Goal: Entertainment & Leisure: Consume media (video, audio)

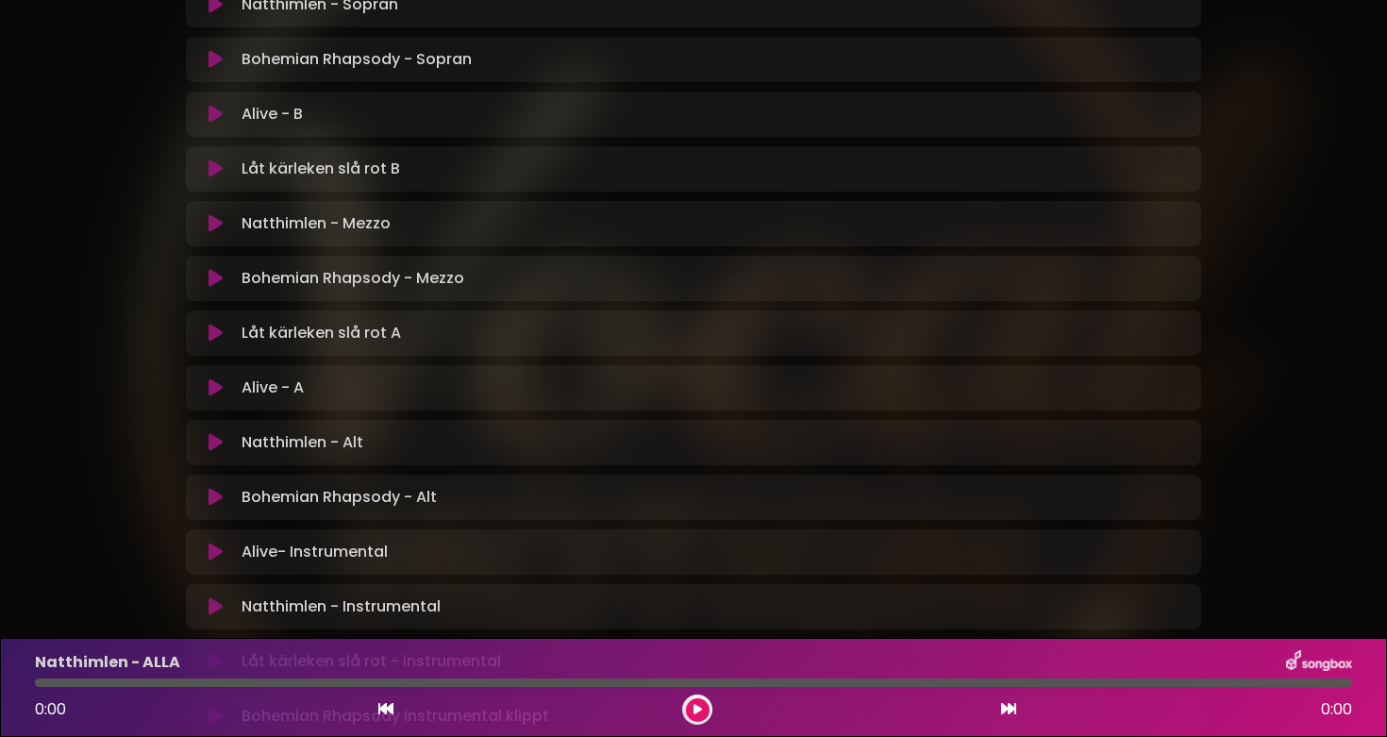
scroll to position [646, 0]
click at [213, 274] on icon at bounding box center [216, 277] width 14 height 19
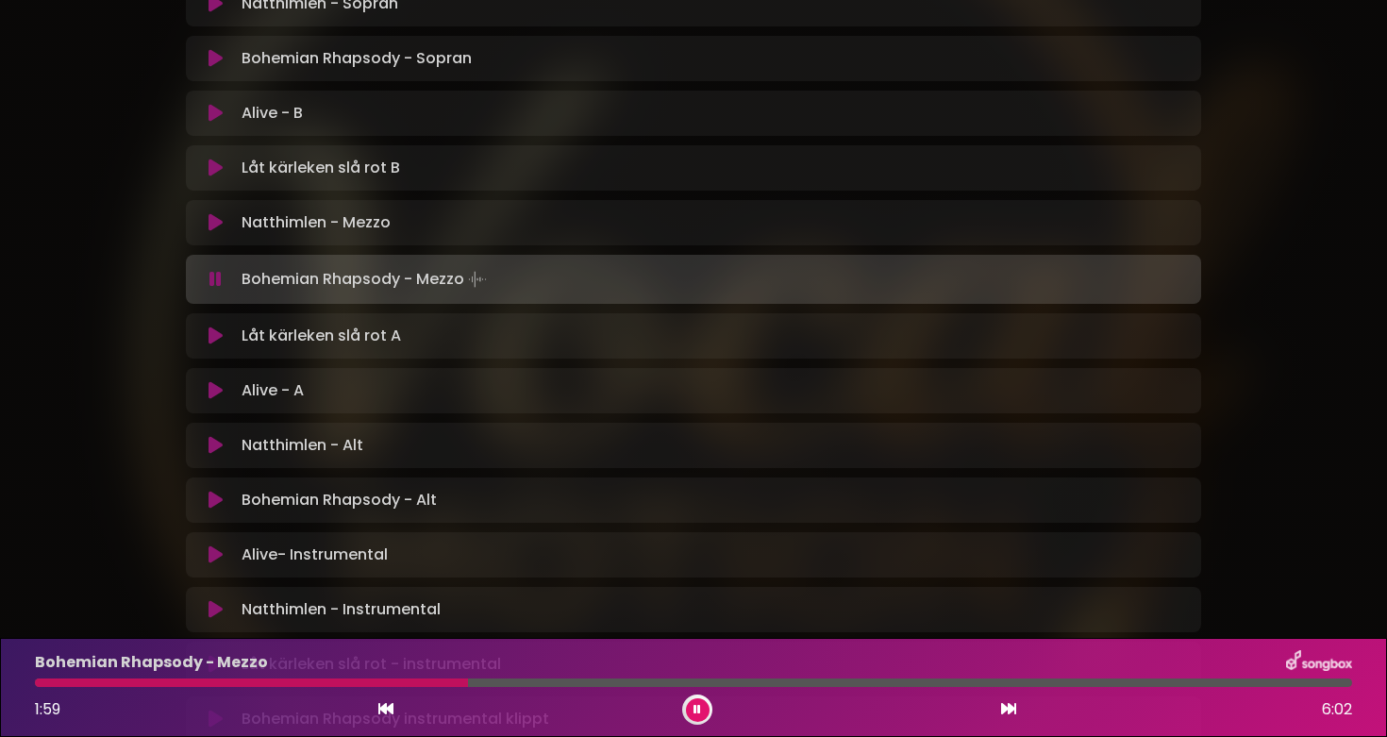
click at [435, 677] on div "Bohemian Rhapsody - Mezzo 1:59 6:02" at bounding box center [694, 687] width 1340 height 75
click at [445, 680] on div at bounding box center [240, 682] width 410 height 8
click at [434, 678] on div at bounding box center [245, 682] width 421 height 8
click at [422, 682] on div at bounding box center [241, 682] width 412 height 8
click at [408, 682] on div at bounding box center [231, 682] width 393 height 8
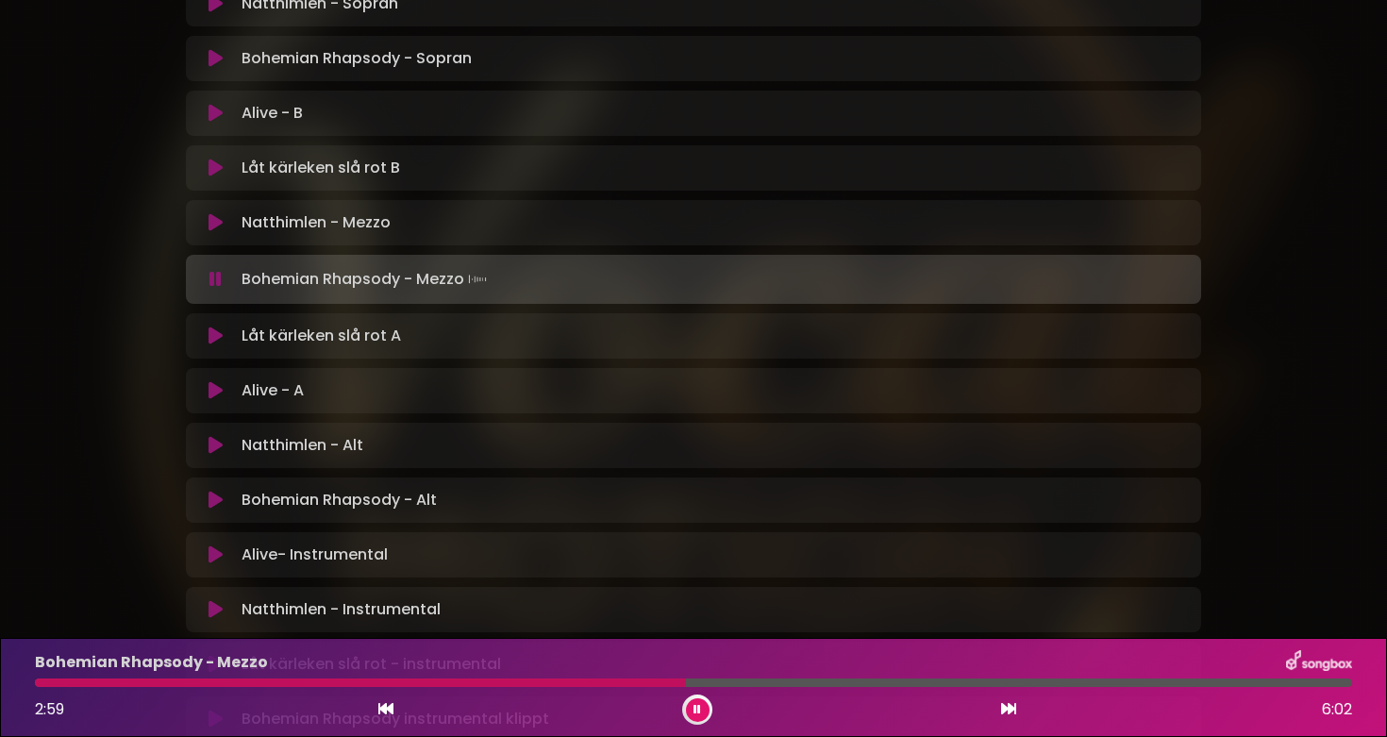
click at [598, 675] on div "Bohemian Rhapsody - Mezzo 2:59 6:02" at bounding box center [694, 687] width 1340 height 75
click at [603, 696] on div "2:59 6:02" at bounding box center [694, 709] width 1340 height 30
click at [597, 680] on div at bounding box center [363, 682] width 656 height 8
click at [604, 680] on div at bounding box center [329, 682] width 588 height 8
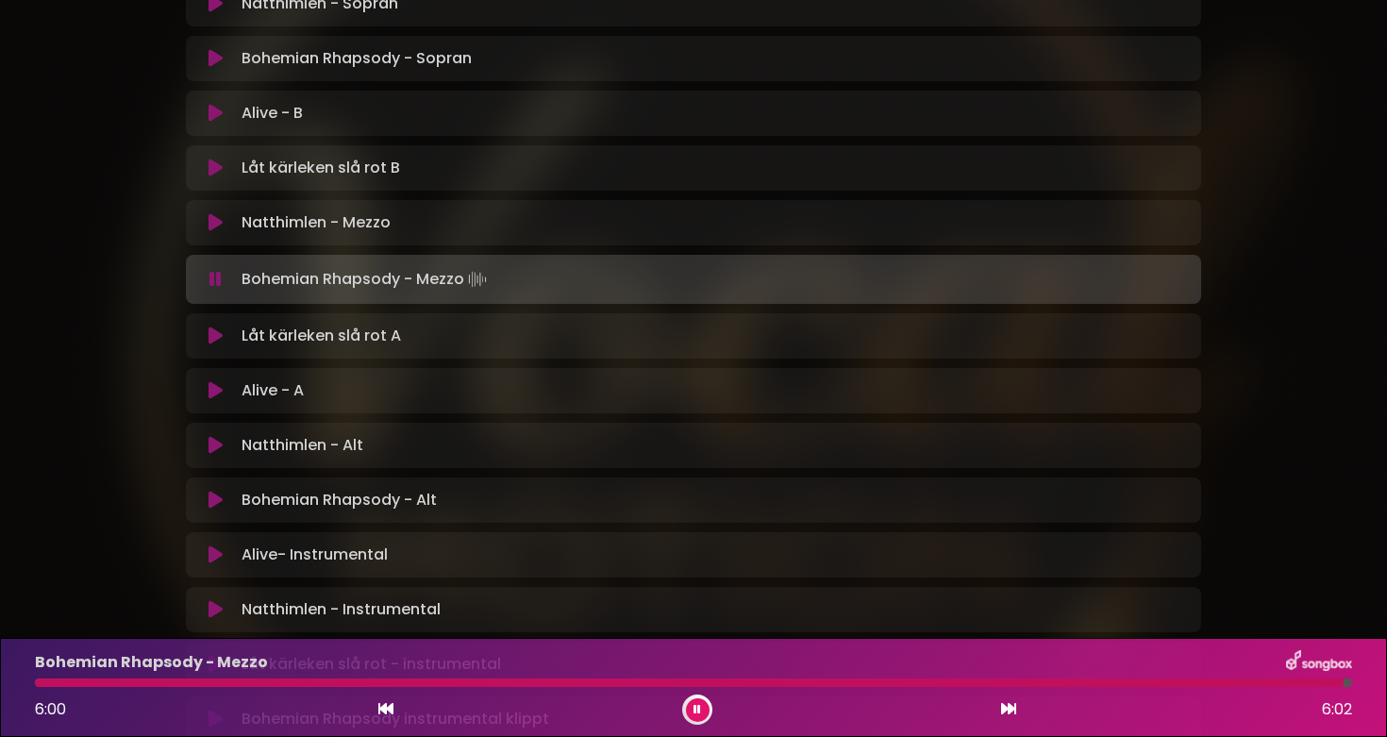
click at [215, 332] on icon at bounding box center [216, 335] width 14 height 19
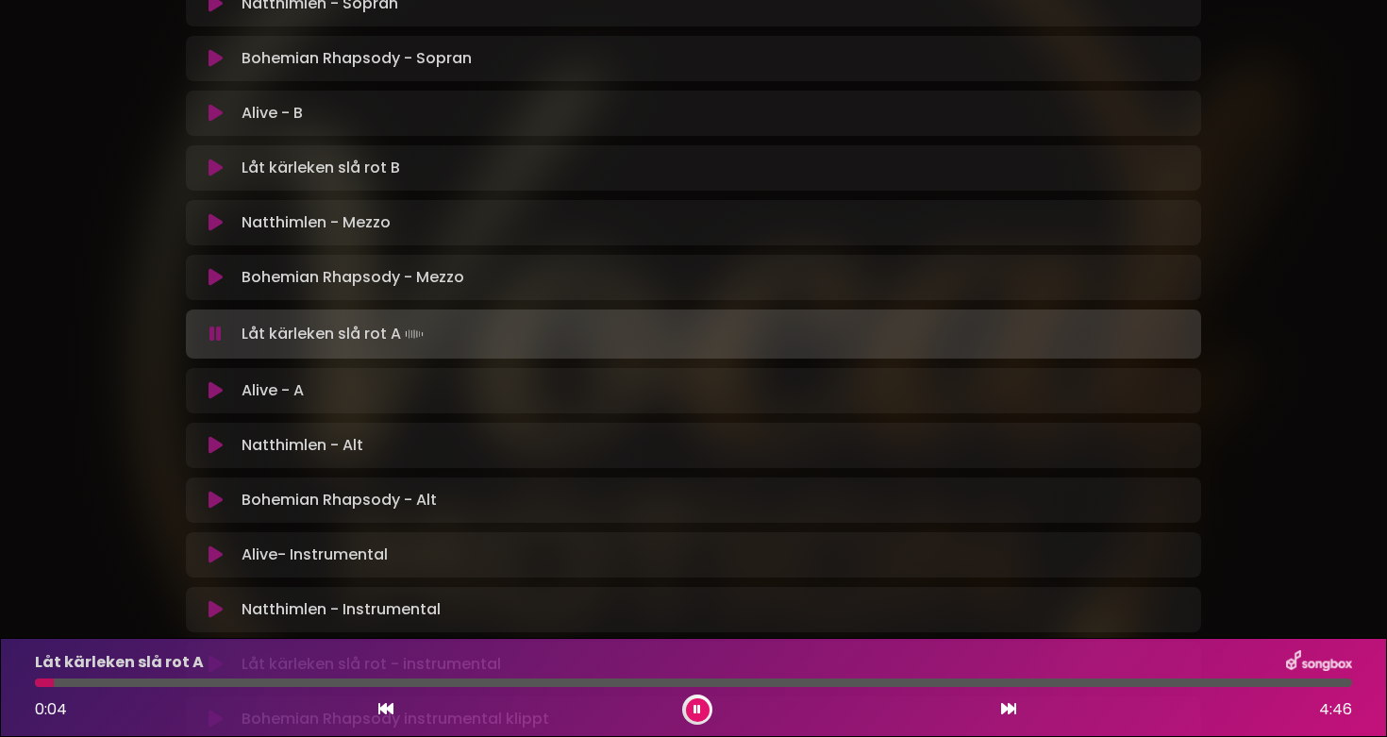
click at [78, 677] on div "Låt kärleken slå rot A 0:04 4:46" at bounding box center [694, 687] width 1340 height 75
click at [79, 681] on div at bounding box center [693, 682] width 1317 height 8
click at [103, 686] on div at bounding box center [693, 682] width 1317 height 8
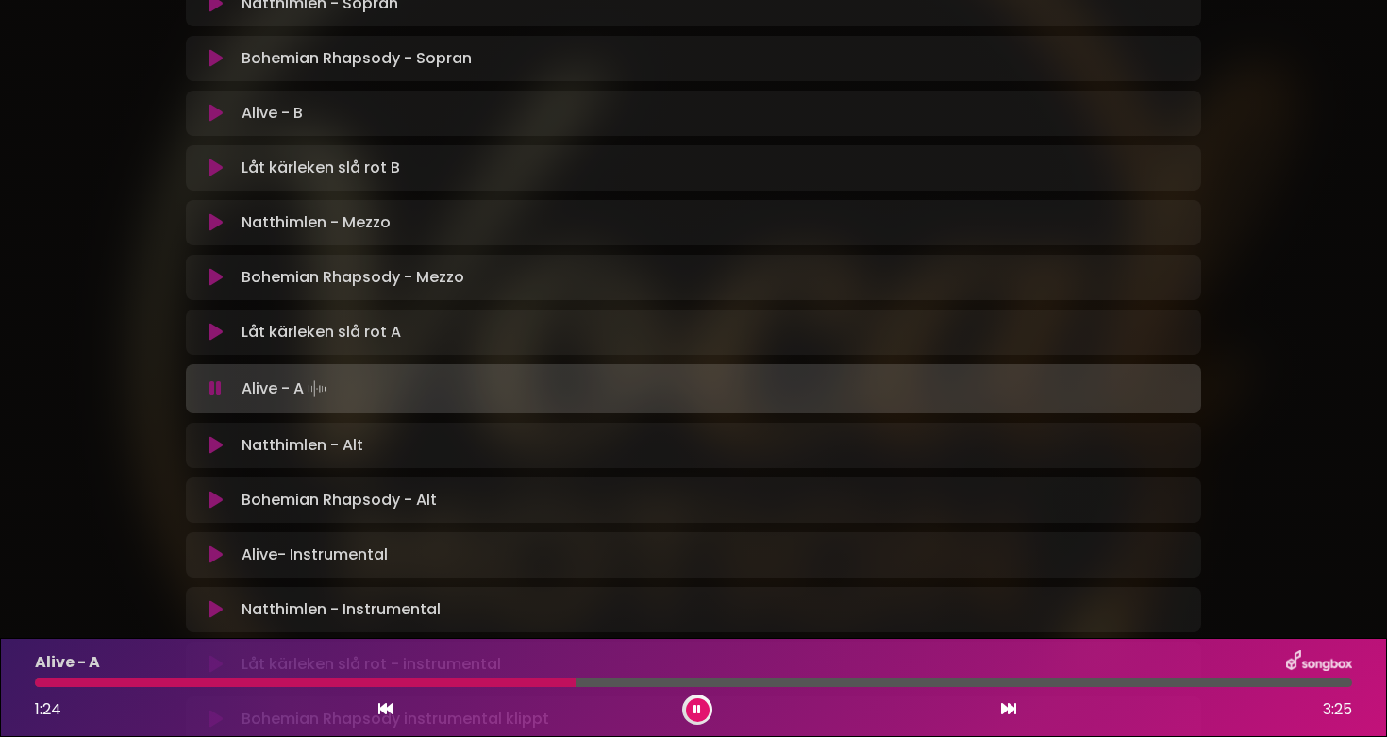
click at [824, 710] on div "1:24 3:25" at bounding box center [694, 709] width 1340 height 30
click at [792, 684] on div at bounding box center [693, 682] width 1317 height 8
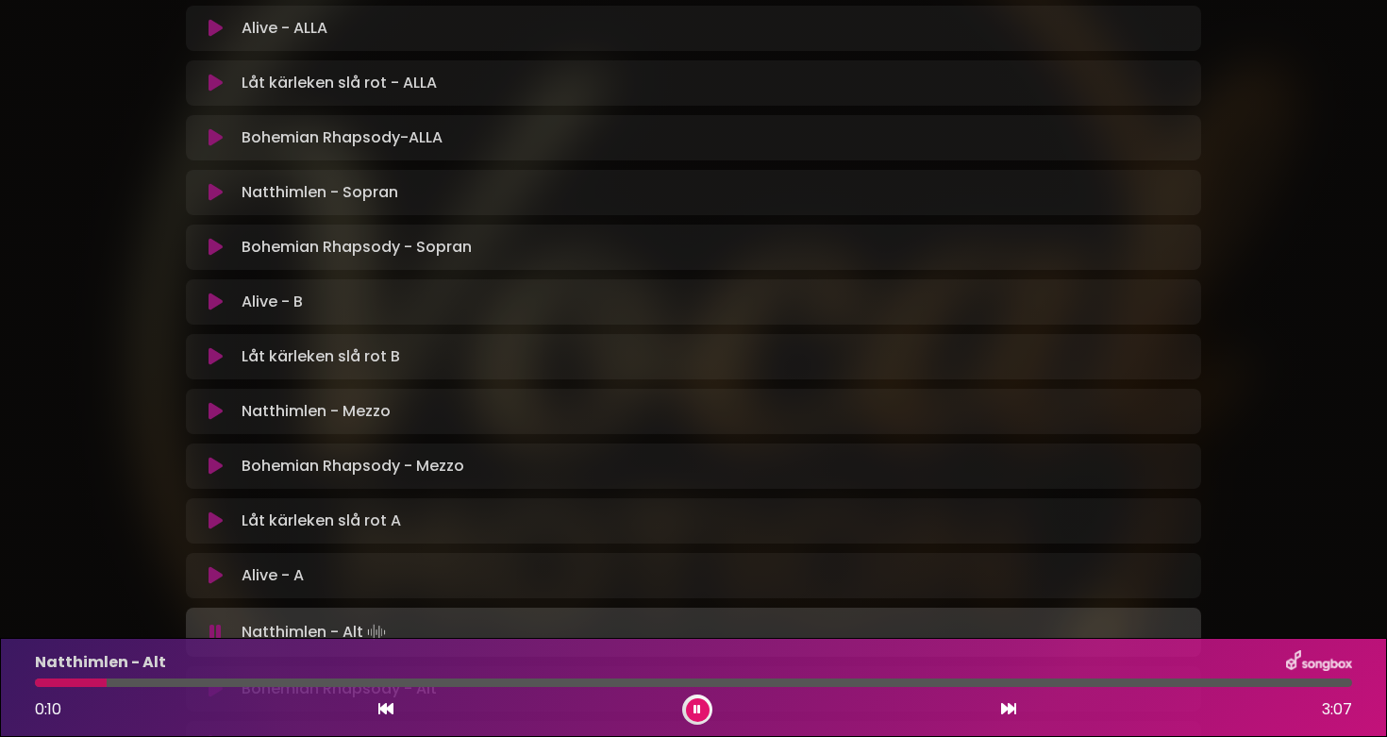
scroll to position [459, 0]
click at [217, 408] on icon at bounding box center [216, 410] width 14 height 19
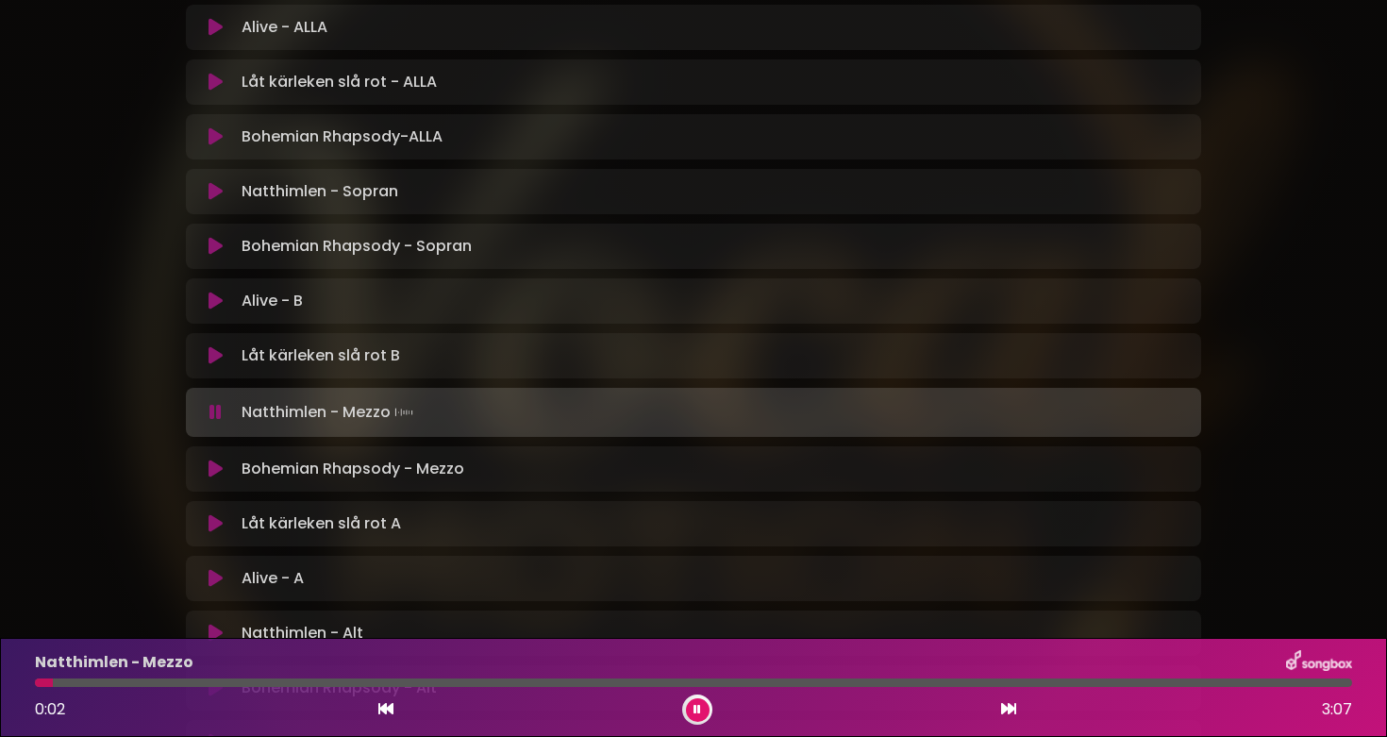
click at [101, 677] on div "Natthimlen - Mezzo 0:02 3:07" at bounding box center [694, 687] width 1340 height 75
click at [104, 681] on div at bounding box center [693, 682] width 1317 height 8
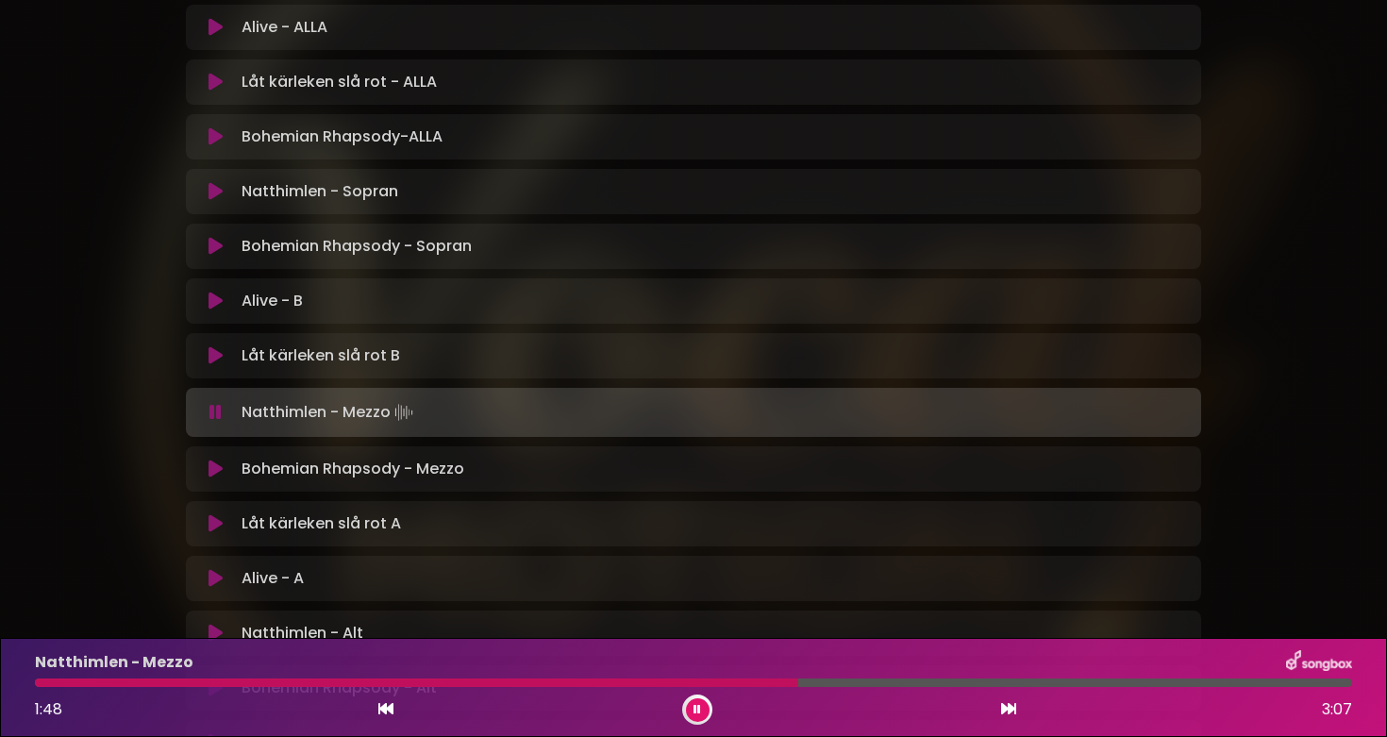
click at [701, 706] on button at bounding box center [698, 710] width 24 height 24
